Goal: Find specific page/section: Find specific page/section

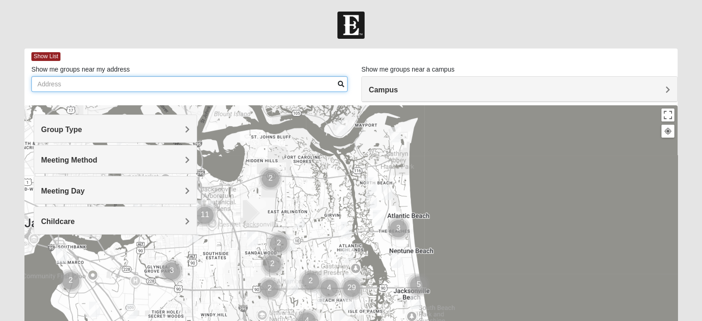
click at [39, 82] on input "Show me groups near my address" at bounding box center [189, 84] width 316 height 16
click at [59, 83] on input "5370 pprter road ext st augustine" at bounding box center [189, 84] width 316 height 16
type input "[STREET_ADDRESS][PERSON_NAME] augustine"
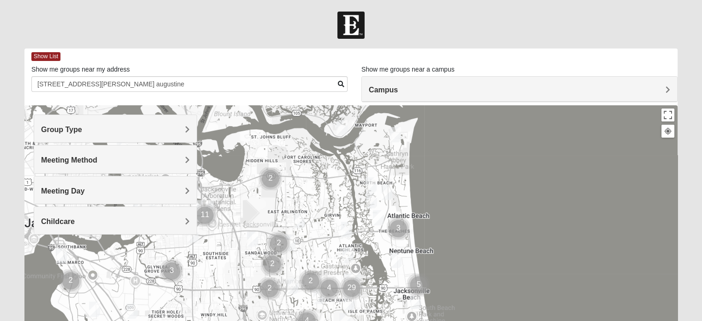
click at [398, 90] on span "Campus" at bounding box center [383, 90] width 29 height 8
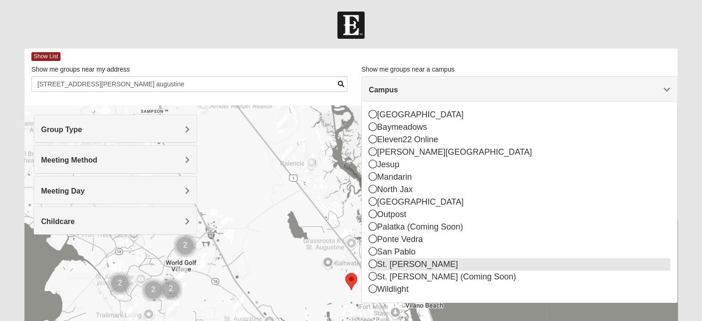
click at [375, 266] on icon at bounding box center [373, 264] width 8 height 8
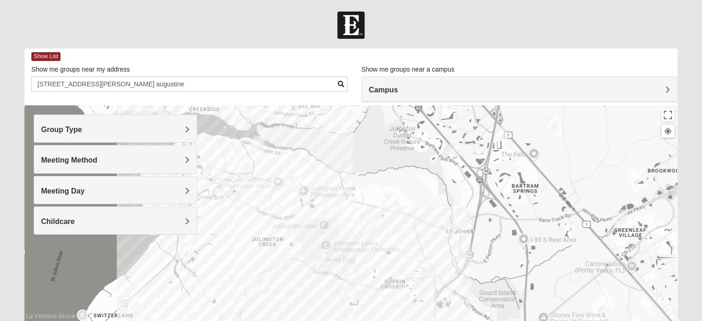
click at [190, 129] on div "Group Type" at bounding box center [115, 128] width 163 height 27
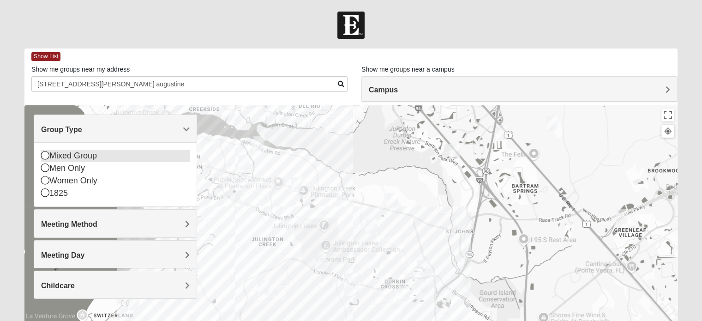
click at [45, 155] on icon at bounding box center [45, 155] width 8 height 8
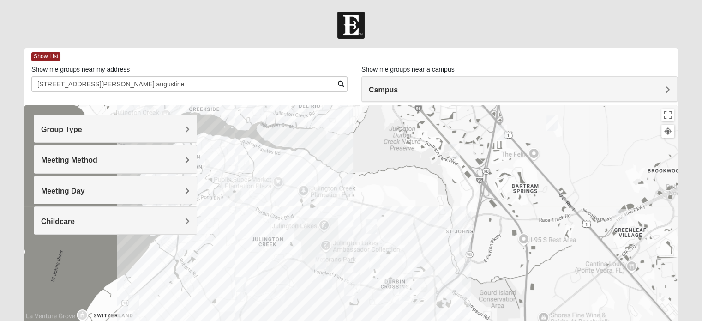
click at [97, 160] on span "Meeting Method" at bounding box center [69, 160] width 56 height 8
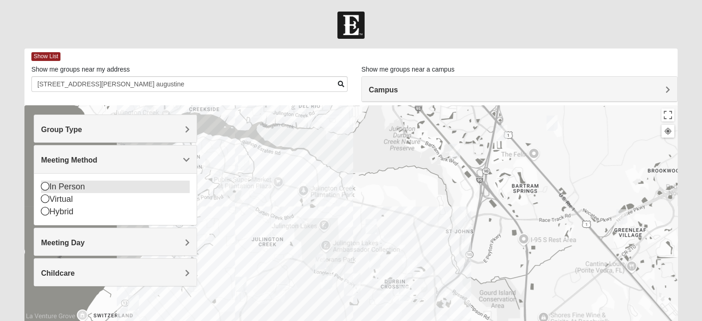
click at [44, 186] on icon at bounding box center [45, 186] width 8 height 8
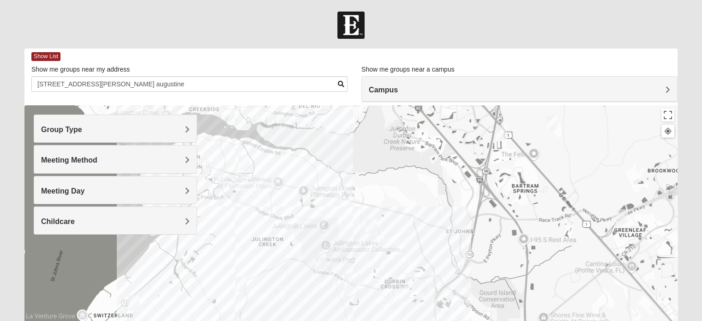
click at [85, 190] on span "Meeting Day" at bounding box center [62, 191] width 43 height 8
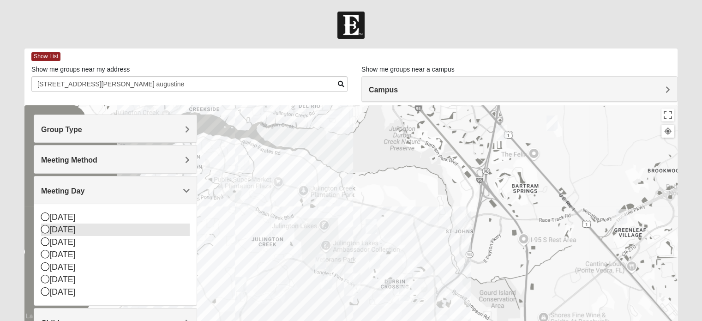
click at [42, 226] on icon at bounding box center [45, 229] width 8 height 8
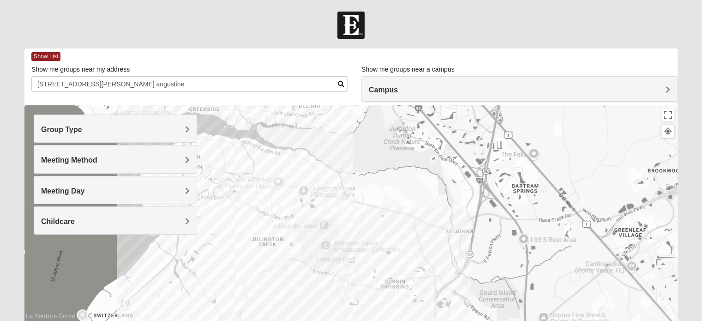
click at [75, 219] on span "Childcare" at bounding box center [58, 222] width 34 height 8
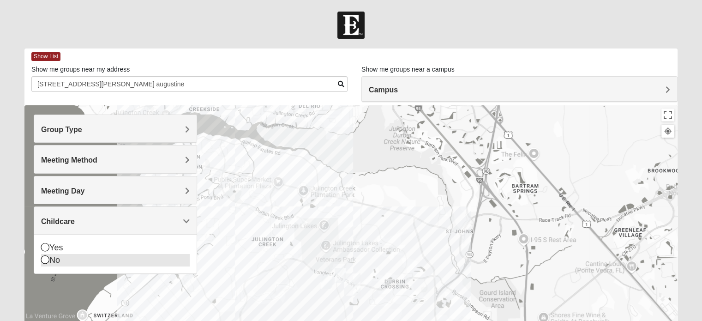
click at [42, 258] on icon at bounding box center [45, 259] width 8 height 8
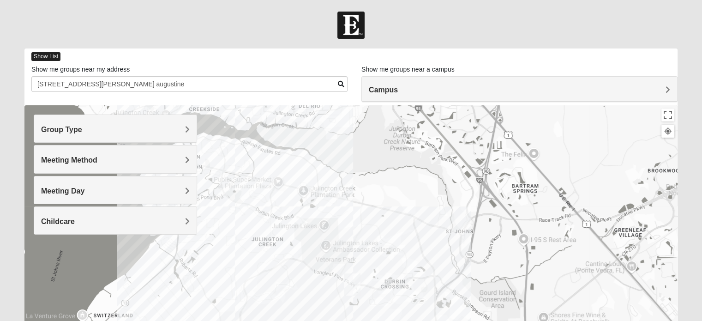
click at [49, 55] on span "Show List" at bounding box center [45, 56] width 29 height 9
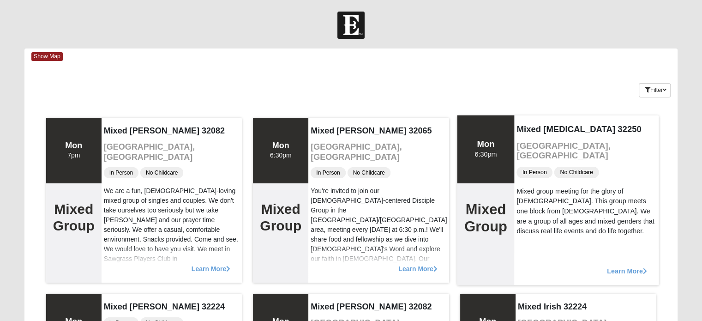
click at [635, 186] on div "Mixed group meeting for the glory of [DEMOGRAPHIC_DATA]. This group meets one b…" at bounding box center [587, 211] width 140 height 50
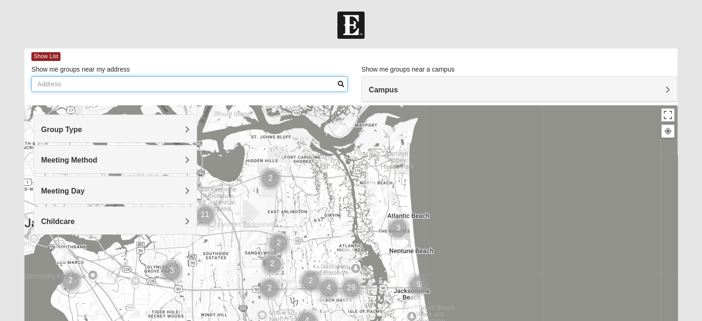
click at [39, 78] on input "Show me groups near my address" at bounding box center [189, 84] width 316 height 16
type input "[STREET_ADDRESS][PERSON_NAME] augustine"
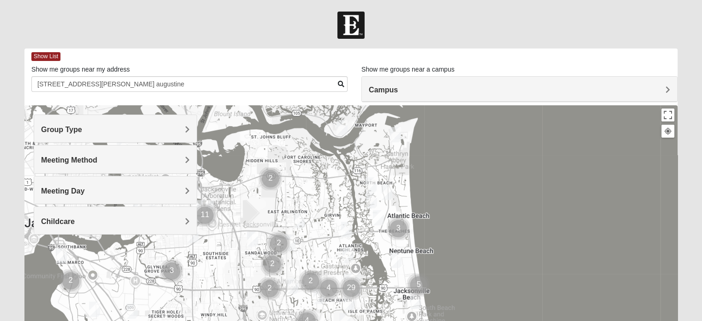
click at [398, 89] on span "Campus" at bounding box center [383, 90] width 29 height 8
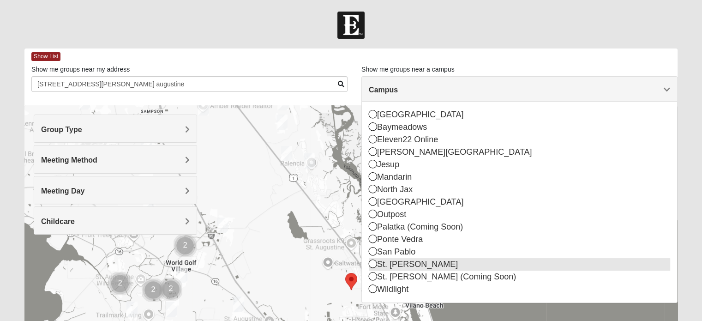
click at [370, 262] on icon at bounding box center [373, 264] width 8 height 8
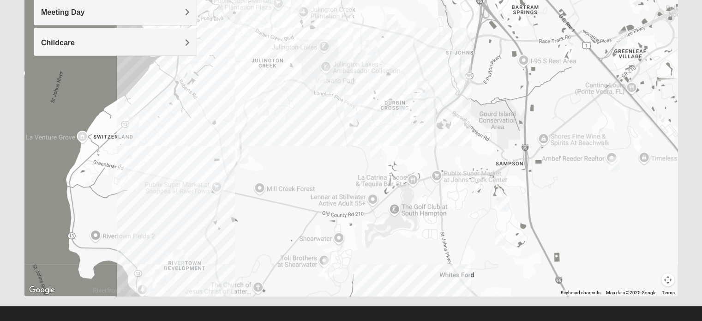
scroll to position [187, 0]
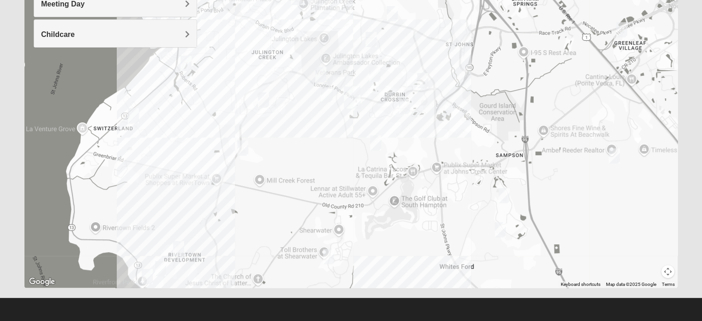
click at [614, 156] on img "Mixed Schueren 32095" at bounding box center [614, 156] width 18 height 23
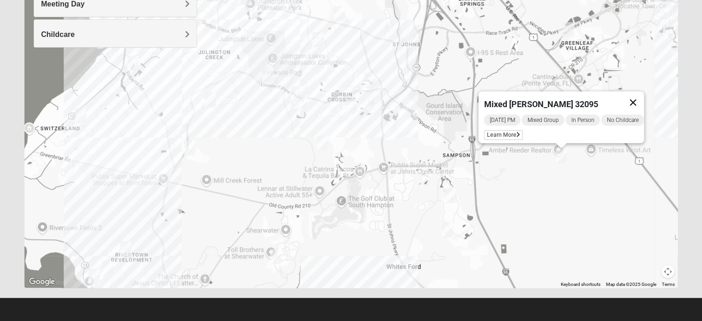
click at [640, 97] on button "Close" at bounding box center [633, 102] width 22 height 22
